Goal: Information Seeking & Learning: Learn about a topic

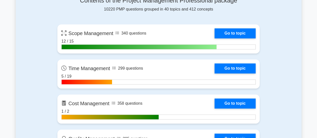
scroll to position [351, 0]
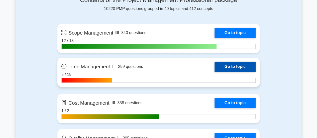
click at [215, 72] on link "Go to topic" at bounding box center [235, 67] width 41 height 10
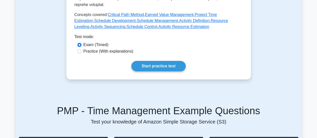
scroll to position [276, 0]
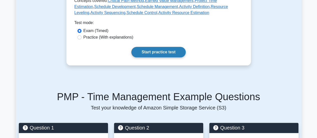
click at [144, 47] on link "Start practice test" at bounding box center [158, 52] width 54 height 11
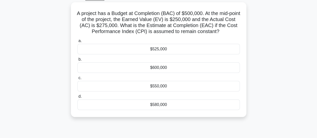
scroll to position [50, 0]
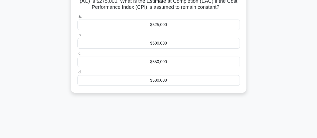
click at [168, 62] on div "$550,000" at bounding box center [158, 62] width 162 height 11
click at [77, 55] on input "c. $550,000" at bounding box center [77, 53] width 0 height 3
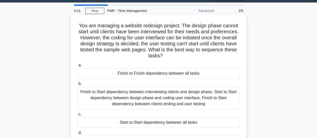
scroll to position [25, 0]
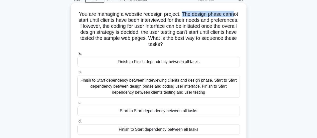
drag, startPoint x: 183, startPoint y: 14, endPoint x: 235, endPoint y: 13, distance: 52.7
click at [235, 13] on h5 "You are managing a website redesign project. The design phase cannot start unti…" at bounding box center [158, 29] width 163 height 37
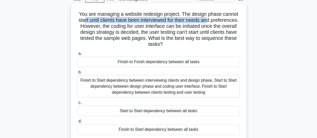
drag, startPoint x: 98, startPoint y: 23, endPoint x: 223, endPoint y: 22, distance: 124.8
click at [223, 22] on h5 "You are managing a website redesign project. The design phase cannot start unti…" at bounding box center [158, 29] width 163 height 37
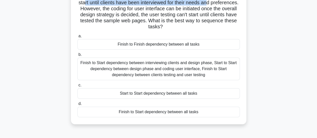
scroll to position [50, 0]
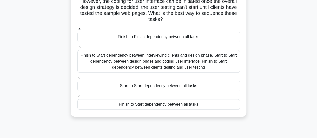
click at [167, 86] on div "Start to Start dependency between all tasks" at bounding box center [158, 86] width 162 height 11
click at [77, 79] on input "c. Start to Start dependency between all tasks" at bounding box center [77, 77] width 0 height 3
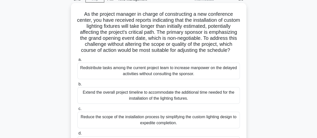
scroll to position [0, 0]
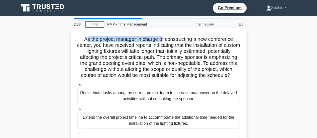
drag, startPoint x: 84, startPoint y: 39, endPoint x: 162, endPoint y: 38, distance: 78.7
click at [162, 38] on h5 "As the project manager in charge of constructing a new conference center, you h…" at bounding box center [158, 57] width 163 height 43
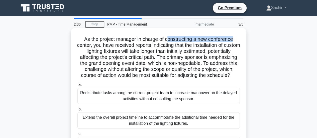
drag, startPoint x: 167, startPoint y: 40, endPoint x: 236, endPoint y: 41, distance: 69.4
click at [236, 41] on h5 "As the project manager in charge of constructing a new conference center, you h…" at bounding box center [158, 57] width 163 height 43
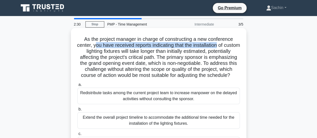
drag, startPoint x: 102, startPoint y: 46, endPoint x: 227, endPoint y: 48, distance: 125.4
click at [227, 48] on h5 "As the project manager in charge of constructing a new conference center, you h…" at bounding box center [158, 57] width 163 height 43
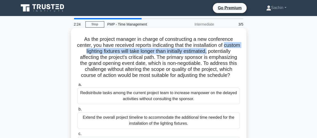
drag, startPoint x: 85, startPoint y: 52, endPoint x: 236, endPoint y: 53, distance: 150.7
click at [236, 53] on h5 "As the project manager in charge of constructing a new conference center, you h…" at bounding box center [158, 57] width 163 height 43
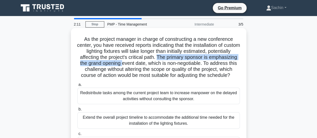
drag, startPoint x: 186, startPoint y: 58, endPoint x: 152, endPoint y: 65, distance: 34.8
click at [152, 65] on h5 "As the project manager in charge of constructing a new conference center, you h…" at bounding box center [158, 57] width 163 height 43
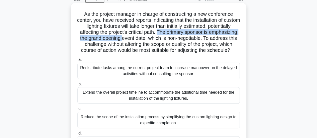
scroll to position [100, 0]
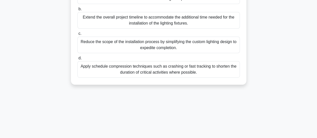
click at [155, 77] on div "Apply schedule compression techniques such as crashing or fast tracking to shor…" at bounding box center [158, 69] width 162 height 17
click at [77, 60] on input "d. Apply schedule compression techniques such as crashing or fast tracking to s…" at bounding box center [77, 58] width 0 height 3
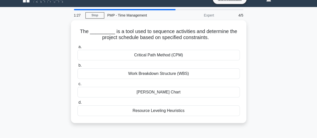
scroll to position [0, 0]
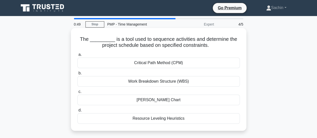
click at [148, 102] on div "Gantt Chart" at bounding box center [158, 100] width 162 height 11
click at [77, 94] on input "c. Gantt Chart" at bounding box center [77, 91] width 0 height 3
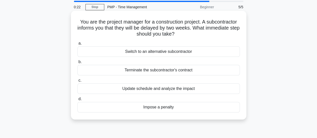
scroll to position [25, 0]
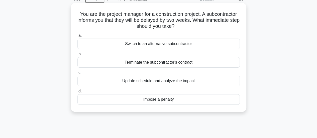
click at [161, 44] on div "Switch to an alternative subcontractor" at bounding box center [158, 44] width 162 height 11
click at [77, 37] on input "a. Switch to an alternative subcontractor" at bounding box center [77, 35] width 0 height 3
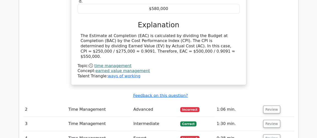
scroll to position [526, 0]
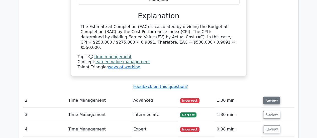
click at [268, 97] on button "Review" at bounding box center [271, 101] width 17 height 8
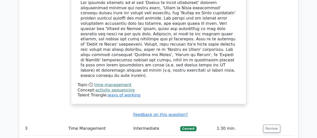
scroll to position [802, 0]
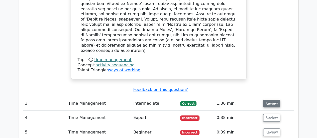
click at [269, 100] on button "Review" at bounding box center [271, 104] width 17 height 8
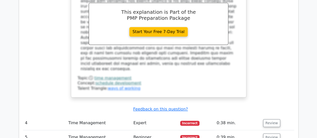
scroll to position [1103, 0]
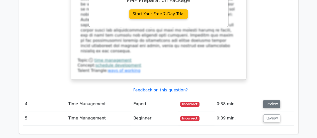
click at [271, 100] on button "Review" at bounding box center [271, 104] width 17 height 8
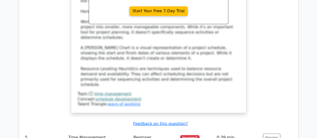
scroll to position [1354, 0]
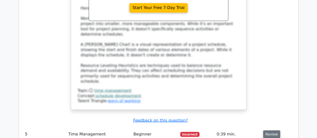
click at [268, 130] on button "Review" at bounding box center [271, 134] width 17 height 8
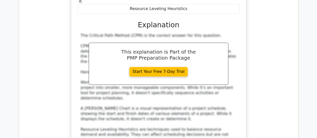
scroll to position [1253, 0]
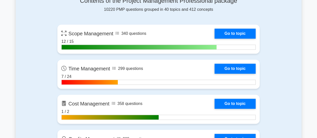
scroll to position [376, 0]
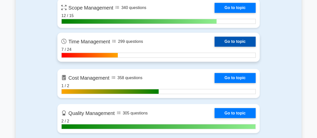
click at [215, 41] on link "Go to topic" at bounding box center [235, 42] width 41 height 10
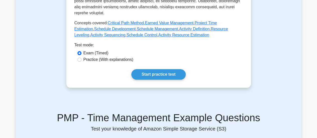
scroll to position [301, 0]
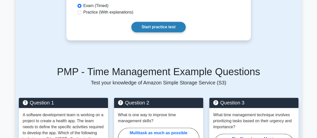
click at [144, 22] on link "Start practice test" at bounding box center [158, 27] width 54 height 11
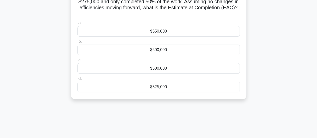
scroll to position [50, 0]
click at [172, 68] on div "$500,000" at bounding box center [158, 68] width 162 height 11
click at [77, 61] on input "c. $500,000" at bounding box center [77, 59] width 0 height 3
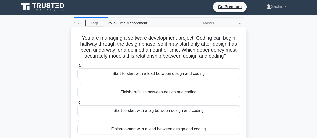
scroll to position [0, 0]
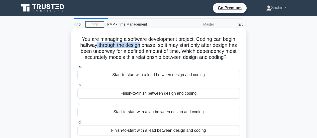
drag, startPoint x: 95, startPoint y: 45, endPoint x: 141, endPoint y: 48, distance: 46.5
click at [141, 48] on h5 "You are managing a software development project. Coding can begin halfway throu…" at bounding box center [158, 48] width 163 height 25
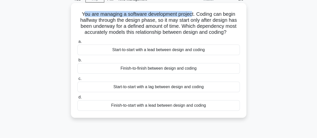
drag, startPoint x: 82, startPoint y: 15, endPoint x: 201, endPoint y: 17, distance: 118.3
click at [194, 14] on h5 "You are managing a software development project. Coding can begin halfway throu…" at bounding box center [158, 23] width 163 height 25
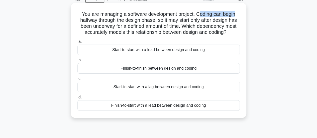
drag, startPoint x: 200, startPoint y: 16, endPoint x: 231, endPoint y: 13, distance: 31.2
click at [239, 13] on h5 "You are managing a software development project. Coding can begin halfway throu…" at bounding box center [158, 23] width 163 height 25
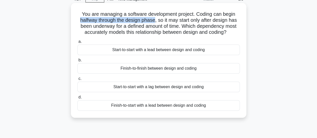
drag, startPoint x: 78, startPoint y: 20, endPoint x: 154, endPoint y: 20, distance: 76.2
click at [154, 20] on h5 "You are managing a software development project. Coding can begin halfway throu…" at bounding box center [158, 23] width 163 height 25
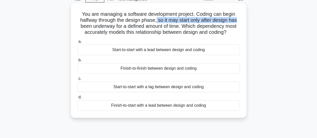
drag, startPoint x: 156, startPoint y: 22, endPoint x: 239, endPoint y: 22, distance: 82.2
click at [239, 22] on h5 "You are managing a software development project. Coding can begin halfway throu…" at bounding box center [158, 23] width 163 height 25
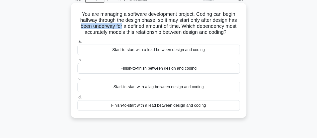
drag, startPoint x: 78, startPoint y: 27, endPoint x: 120, endPoint y: 26, distance: 42.1
click at [120, 26] on h5 "You are managing a software development project. Coding can begin halfway throu…" at bounding box center [158, 23] width 163 height 25
click at [142, 108] on div "Finish-to-start with a lead between design and coding" at bounding box center [158, 105] width 162 height 11
click at [77, 99] on input "d. Finish-to-start with a lead between design and coding" at bounding box center [77, 97] width 0 height 3
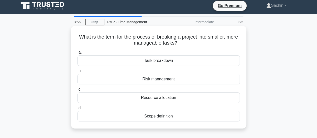
scroll to position [0, 0]
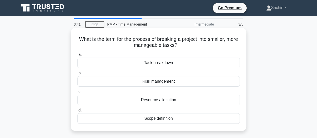
click at [167, 117] on div "Scope definition" at bounding box center [158, 118] width 162 height 11
click at [77, 112] on input "d. Scope definition" at bounding box center [77, 110] width 0 height 3
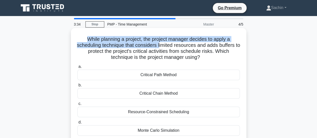
drag, startPoint x: 87, startPoint y: 40, endPoint x: 162, endPoint y: 44, distance: 75.3
click at [162, 44] on h5 "While planning a project, the project manager decides to apply a scheduling tec…" at bounding box center [158, 48] width 163 height 25
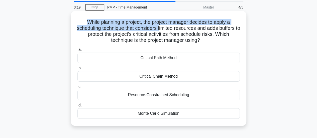
scroll to position [25, 0]
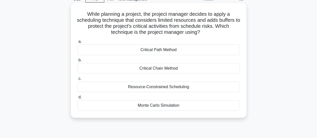
click at [168, 26] on h5 "While planning a project, the project manager decides to apply a scheduling tec…" at bounding box center [158, 23] width 163 height 25
drag, startPoint x: 87, startPoint y: 14, endPoint x: 115, endPoint y: 14, distance: 28.1
click at [115, 14] on h5 "While planning a project, the project manager decides to apply a scheduling tec…" at bounding box center [158, 23] width 163 height 25
drag, startPoint x: 124, startPoint y: 15, endPoint x: 187, endPoint y: 15, distance: 62.2
click at [187, 15] on h5 "While planning a project, the project manager decides to apply a scheduling tec…" at bounding box center [158, 23] width 163 height 25
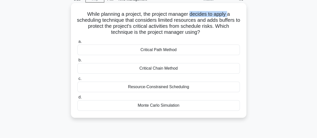
drag, startPoint x: 192, startPoint y: 15, endPoint x: 189, endPoint y: 15, distance: 3.8
click at [230, 15] on h5 "While planning a project, the project manager decides to apply a scheduling tec…" at bounding box center [158, 23] width 163 height 25
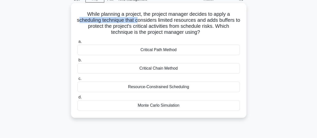
drag, startPoint x: 79, startPoint y: 20, endPoint x: 153, endPoint y: 23, distance: 74.0
click at [142, 20] on h5 "While planning a project, the project manager decides to apply a scheduling tec…" at bounding box center [158, 23] width 163 height 25
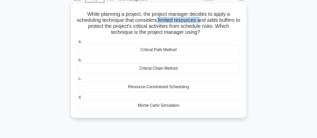
drag, startPoint x: 160, startPoint y: 20, endPoint x: 205, endPoint y: 19, distance: 44.6
click at [205, 19] on h5 "While planning a project, the project manager decides to apply a scheduling tec…" at bounding box center [158, 23] width 163 height 25
click at [213, 22] on h5 "While planning a project, the project manager decides to apply a scheduling tec…" at bounding box center [158, 23] width 163 height 25
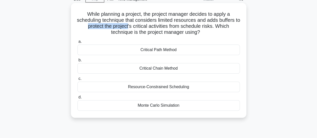
drag, startPoint x: 88, startPoint y: 26, endPoint x: 133, endPoint y: 25, distance: 44.9
click at [132, 25] on h5 "While planning a project, the project manager decides to apply a scheduling tec…" at bounding box center [158, 23] width 163 height 25
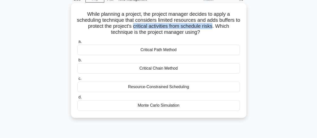
drag, startPoint x: 136, startPoint y: 26, endPoint x: 217, endPoint y: 28, distance: 80.2
click at [217, 28] on h5 "While planning a project, the project manager decides to apply a scheduling tec…" at bounding box center [158, 23] width 163 height 25
click at [170, 107] on div "Monte Carlo Simulation" at bounding box center [158, 105] width 162 height 11
click at [77, 99] on input "d. Monte Carlo Simulation" at bounding box center [77, 97] width 0 height 3
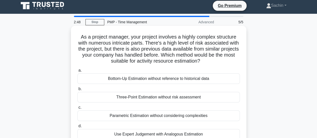
scroll to position [0, 0]
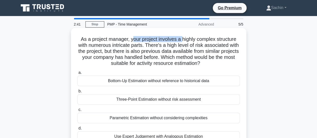
drag, startPoint x: 131, startPoint y: 40, endPoint x: 182, endPoint y: 42, distance: 50.7
click at [182, 42] on h5 "As a project manager, your project involves a highly complex structure with num…" at bounding box center [158, 51] width 163 height 31
click at [152, 46] on h5 "As a project manager, your project involves a highly complex structure with num…" at bounding box center [158, 51] width 163 height 31
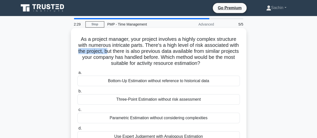
drag, startPoint x: 91, startPoint y: 52, endPoint x: 120, endPoint y: 53, distance: 28.6
click at [120, 53] on h5 "As a project manager, your project involves a highly complex structure with num…" at bounding box center [158, 51] width 163 height 31
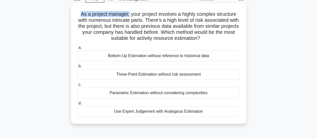
drag, startPoint x: 78, startPoint y: 15, endPoint x: 128, endPoint y: 16, distance: 49.2
click at [128, 16] on h5 "As a project manager, your project involves a highly complex structure with num…" at bounding box center [158, 26] width 163 height 31
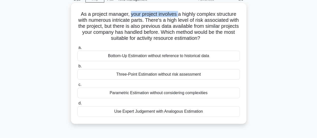
drag, startPoint x: 129, startPoint y: 14, endPoint x: 178, endPoint y: 16, distance: 48.7
click at [178, 16] on h5 "As a project manager, your project involves a highly complex structure with num…" at bounding box center [158, 26] width 163 height 31
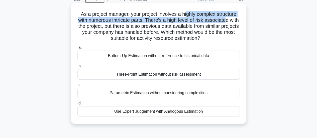
drag, startPoint x: 188, startPoint y: 14, endPoint x: 233, endPoint y: 18, distance: 45.5
click at [233, 18] on h5 "As a project manager, your project involves a highly complex structure with num…" at bounding box center [158, 26] width 163 height 31
click at [91, 21] on h5 "As a project manager, your project involves a highly complex structure with num…" at bounding box center [158, 26] width 163 height 31
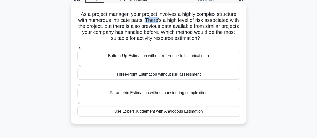
drag, startPoint x: 152, startPoint y: 21, endPoint x: 166, endPoint y: 20, distance: 13.8
click at [164, 21] on h5 "As a project manager, your project involves a highly complex structure with num…" at bounding box center [158, 26] width 163 height 31
drag, startPoint x: 172, startPoint y: 20, endPoint x: 185, endPoint y: 20, distance: 13.5
click at [185, 20] on h5 "As a project manager, your project involves a highly complex structure with num…" at bounding box center [158, 26] width 163 height 31
drag, startPoint x: 82, startPoint y: 34, endPoint x: 103, endPoint y: 33, distance: 20.8
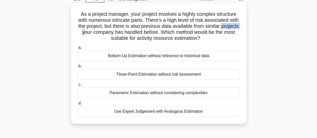
click at [103, 33] on h5 "As a project manager, your project involves a highly complex structure with num…" at bounding box center [158, 26] width 163 height 31
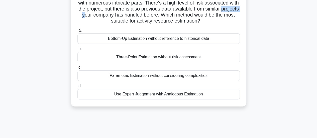
scroll to position [50, 0]
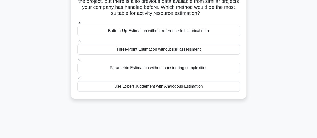
click at [179, 88] on div "Use Expert Judgement with Analogous Estimation" at bounding box center [158, 86] width 162 height 11
click at [77, 80] on input "d. Use Expert Judgement with Analogous Estimation" at bounding box center [77, 78] width 0 height 3
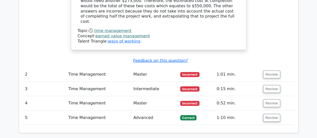
scroll to position [577, 0]
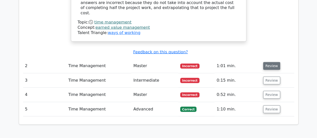
click at [271, 62] on button "Review" at bounding box center [271, 66] width 17 height 8
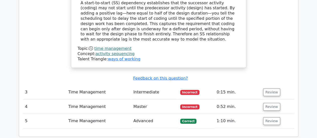
scroll to position [777, 0]
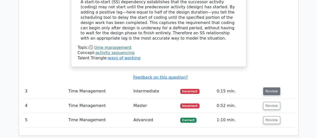
click at [269, 87] on button "Review" at bounding box center [271, 91] width 17 height 8
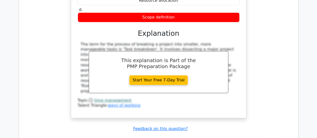
scroll to position [953, 0]
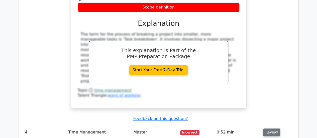
click at [272, 129] on button "Review" at bounding box center [271, 133] width 17 height 8
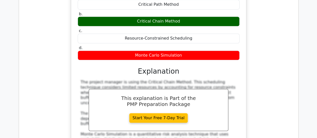
scroll to position [1153, 0]
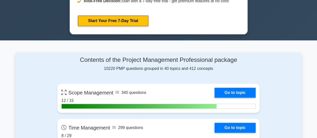
scroll to position [376, 0]
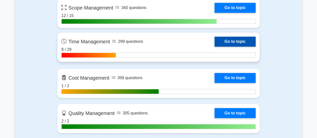
click at [215, 39] on link "Go to topic" at bounding box center [235, 42] width 41 height 10
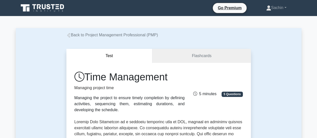
click at [197, 94] on icon at bounding box center [195, 94] width 4 height 4
click at [206, 57] on link "Flashcards" at bounding box center [201, 56] width 98 height 14
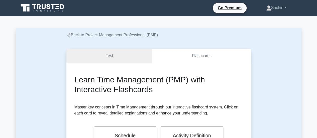
click at [118, 55] on link "Test" at bounding box center [109, 56] width 86 height 14
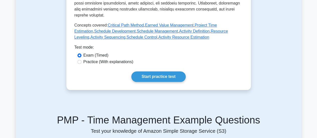
scroll to position [251, 0]
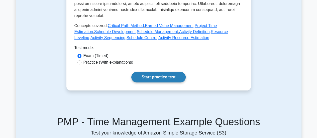
click at [160, 72] on link "Start practice test" at bounding box center [158, 77] width 54 height 11
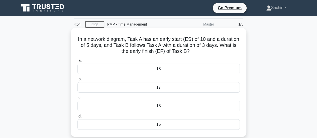
click at [77, 39] on h5 "In a network diagram, Task A has an early start (ES) of 10 and a duration of 5 …" at bounding box center [158, 45] width 163 height 19
drag, startPoint x: 128, startPoint y: 39, endPoint x: 178, endPoint y: 41, distance: 49.7
click at [178, 41] on h5 "In a network diagram, Task A has an early start (ES) of 10 and a duration of 5 …" at bounding box center [158, 45] width 163 height 19
click at [175, 88] on div "17" at bounding box center [158, 87] width 162 height 11
click at [77, 81] on input "b. 17" at bounding box center [77, 79] width 0 height 3
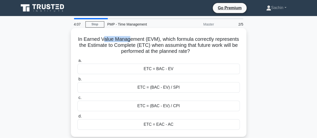
drag, startPoint x: 101, startPoint y: 40, endPoint x: 129, endPoint y: 38, distance: 27.6
click at [129, 38] on h5 "In Earned Value Management (EVM), which formula correctly represents the Estima…" at bounding box center [158, 45] width 163 height 19
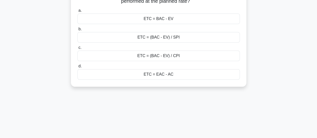
click at [163, 39] on div "ETC = (BAC - EV) / SPI" at bounding box center [158, 37] width 162 height 11
click at [77, 31] on input "b. ETC = (BAC - EV) / SPI" at bounding box center [77, 29] width 0 height 3
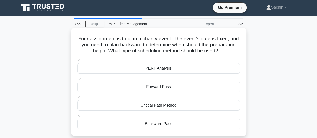
scroll to position [0, 0]
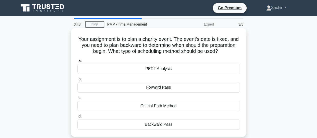
click at [175, 40] on h5 "Your assignment is to plan a charity event. The event's date is fixed, and you …" at bounding box center [158, 45] width 163 height 19
drag, startPoint x: 150, startPoint y: 46, endPoint x: 201, endPoint y: 45, distance: 50.1
click at [201, 45] on h5 "Your assignment is to plan a charity event. The event's date is fixed, and you …" at bounding box center [158, 45] width 163 height 19
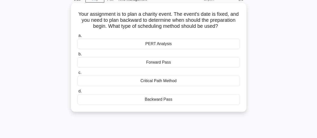
click at [163, 101] on div "Backward Pass" at bounding box center [158, 99] width 162 height 11
click at [77, 93] on input "d. Backward Pass" at bounding box center [77, 91] width 0 height 3
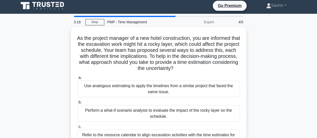
scroll to position [0, 0]
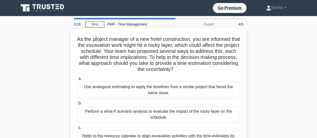
drag, startPoint x: 97, startPoint y: 40, endPoint x: 101, endPoint y: 40, distance: 4.0
click at [101, 40] on h5 "As the project manager of a new hotel construction, you are informed that the e…" at bounding box center [158, 54] width 163 height 37
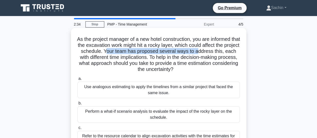
drag, startPoint x: 121, startPoint y: 51, endPoint x: 214, endPoint y: 49, distance: 93.0
click at [214, 49] on h5 "As the project manager of a new hotel construction, you are informed that the e…" at bounding box center [158, 54] width 163 height 37
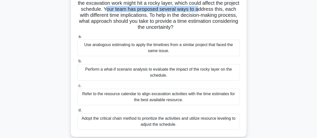
scroll to position [50, 0]
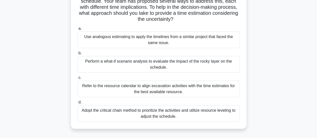
click at [183, 42] on div "Use analogous estimating to apply the timelines from a similar project that fac…" at bounding box center [158, 40] width 162 height 17
click at [77, 30] on input "a. Use analogous estimating to apply the timelines from a similar project that …" at bounding box center [77, 28] width 0 height 3
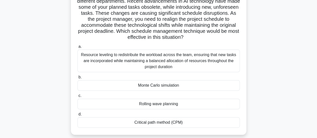
click at [172, 64] on div "Resource leveling to redistribute the workload across the team, ensuring that n…" at bounding box center [158, 61] width 162 height 23
click at [77, 48] on input "a. Resource leveling to redistribute the workload across the team, ensuring tha…" at bounding box center [77, 46] width 0 height 3
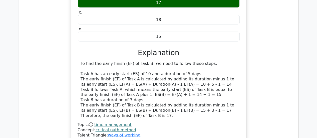
scroll to position [552, 0]
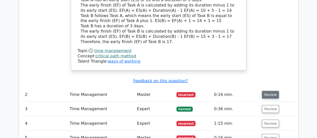
click at [269, 91] on button "Review" at bounding box center [270, 95] width 17 height 8
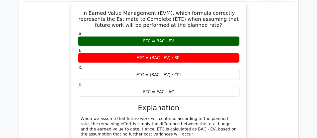
scroll to position [752, 0]
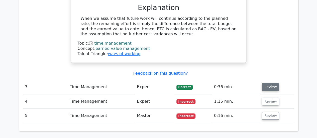
click at [264, 83] on button "Review" at bounding box center [270, 87] width 17 height 8
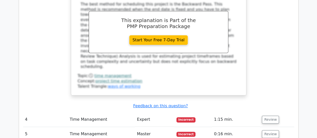
scroll to position [1003, 0]
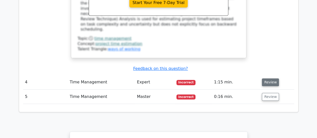
click at [273, 78] on button "Review" at bounding box center [270, 82] width 17 height 8
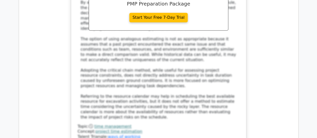
scroll to position [1304, 0]
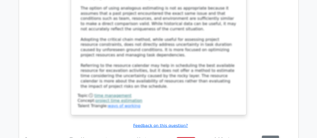
click at [272, 136] on button "Review" at bounding box center [270, 140] width 17 height 8
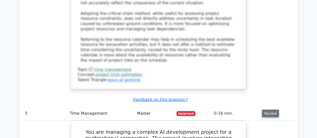
scroll to position [1279, 0]
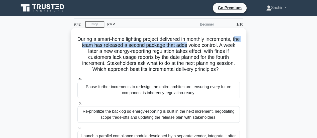
drag, startPoint x: 84, startPoint y: 47, endPoint x: 197, endPoint y: 47, distance: 112.6
click at [197, 47] on h5 "During a smart-home lighting project delivered in monthly increments, the team …" at bounding box center [158, 54] width 163 height 37
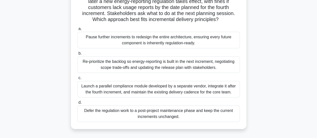
scroll to position [50, 0]
click at [133, 67] on div "Re-prioritize the backlog so energy-reporting is built in the next increment, n…" at bounding box center [158, 64] width 162 height 17
click at [77, 55] on input "b. Re-prioritize the backlog so energy-reporting is built in the next increment…" at bounding box center [77, 53] width 0 height 3
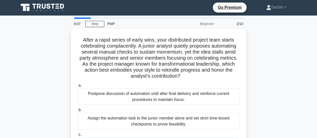
scroll to position [0, 0]
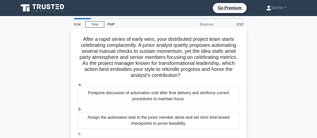
drag, startPoint x: 136, startPoint y: 43, endPoint x: 143, endPoint y: 45, distance: 7.5
click at [136, 42] on h5 "After a rapid series of early wins, your distributed project team starts celebr…" at bounding box center [158, 57] width 163 height 43
click at [158, 73] on h5 "After a rapid series of early wins, your distributed project team starts celebr…" at bounding box center [158, 57] width 163 height 43
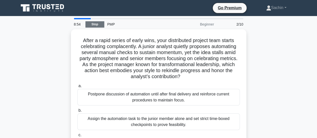
click at [98, 24] on link "Stop" at bounding box center [94, 24] width 19 height 6
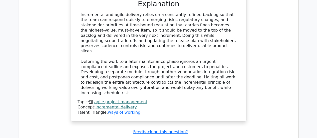
scroll to position [602, 0]
